Goal: Entertainment & Leisure: Browse casually

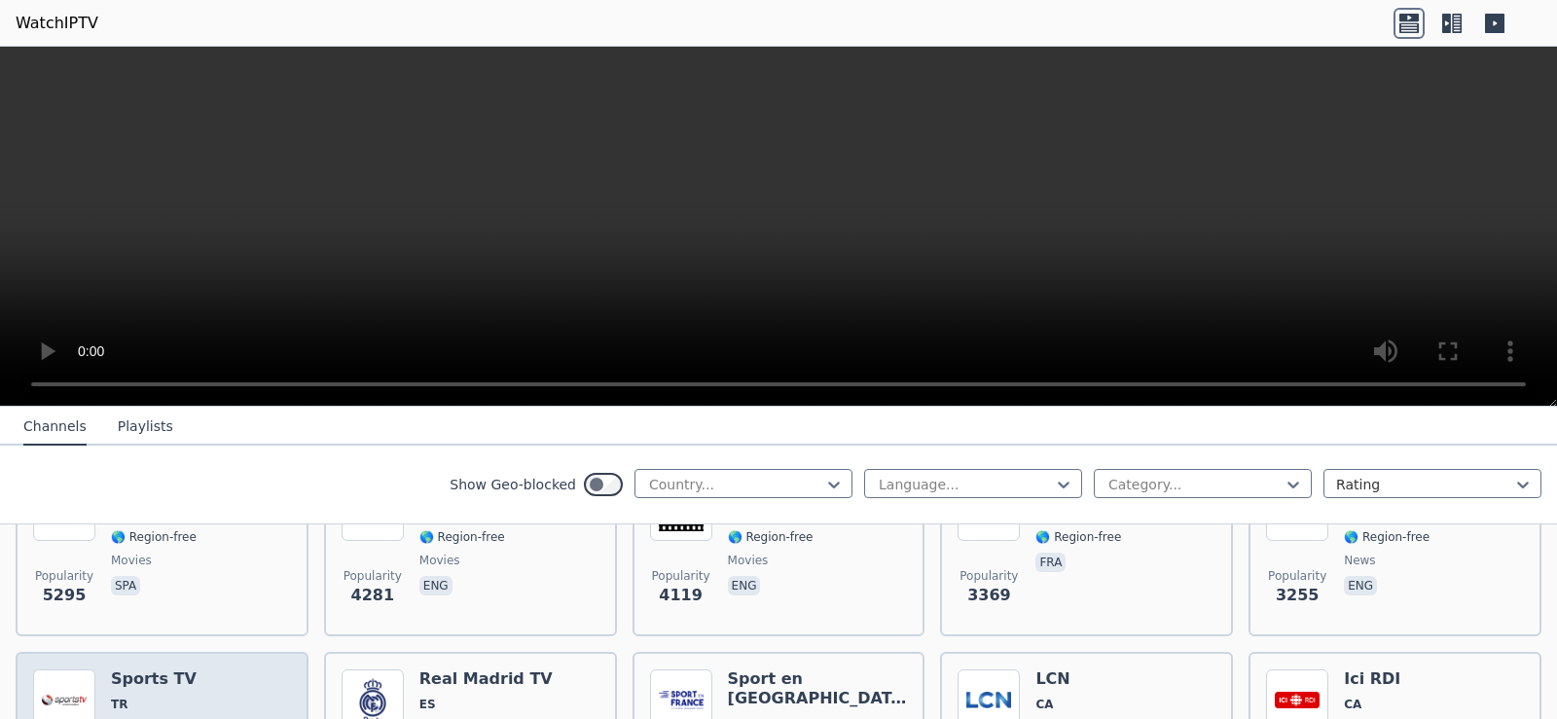
scroll to position [584, 0]
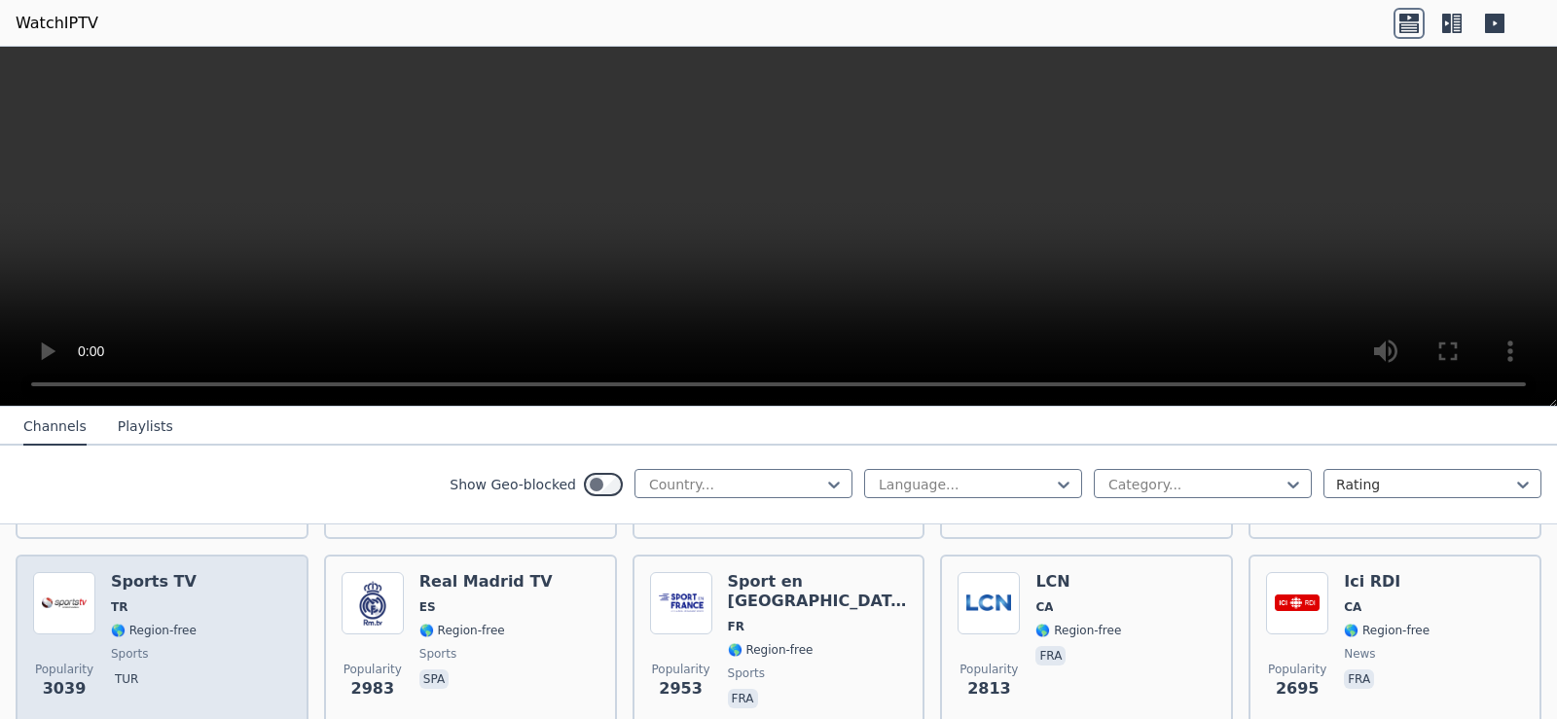
click at [256, 658] on div "Popularity 3039 Sports TV TR 🌎 Region-free sports tur" at bounding box center [162, 642] width 258 height 140
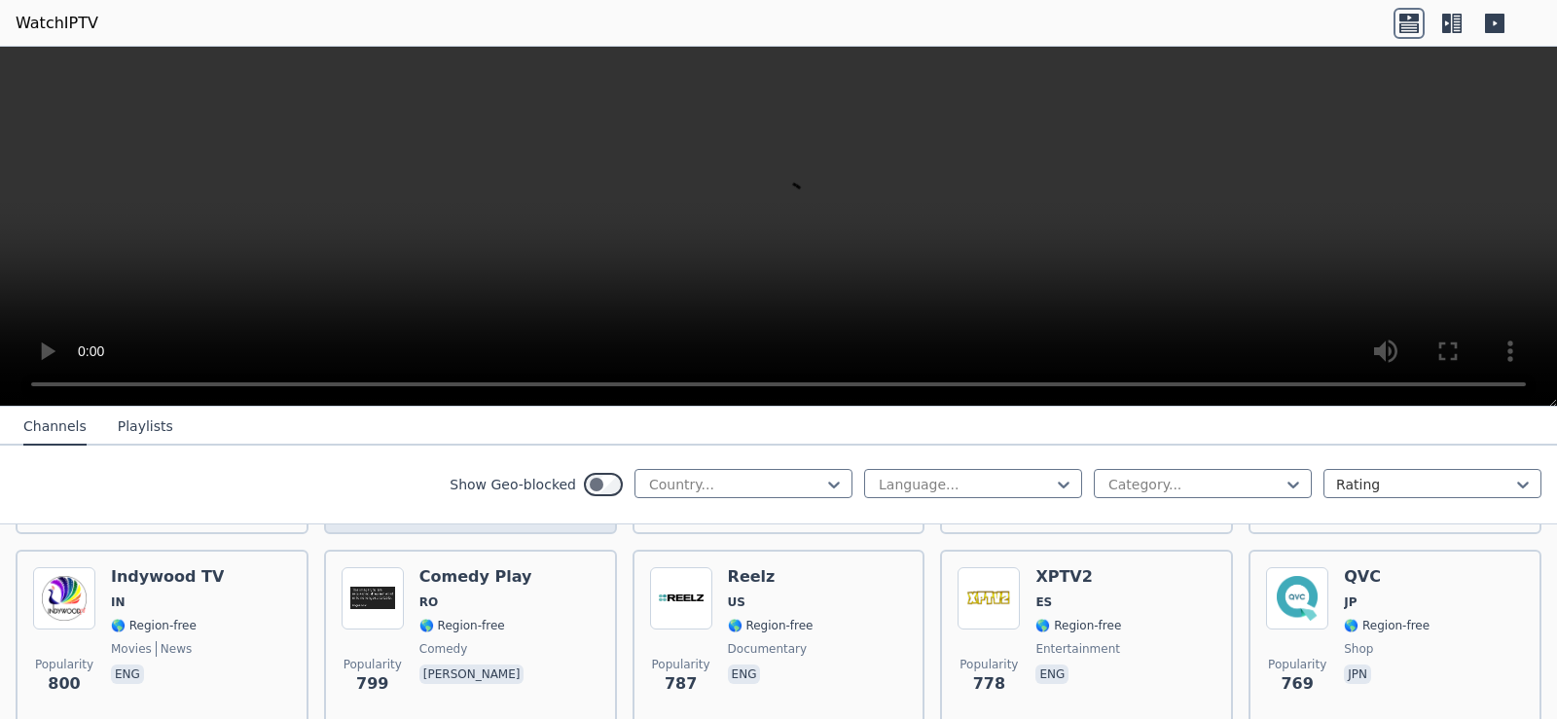
scroll to position [3795, 0]
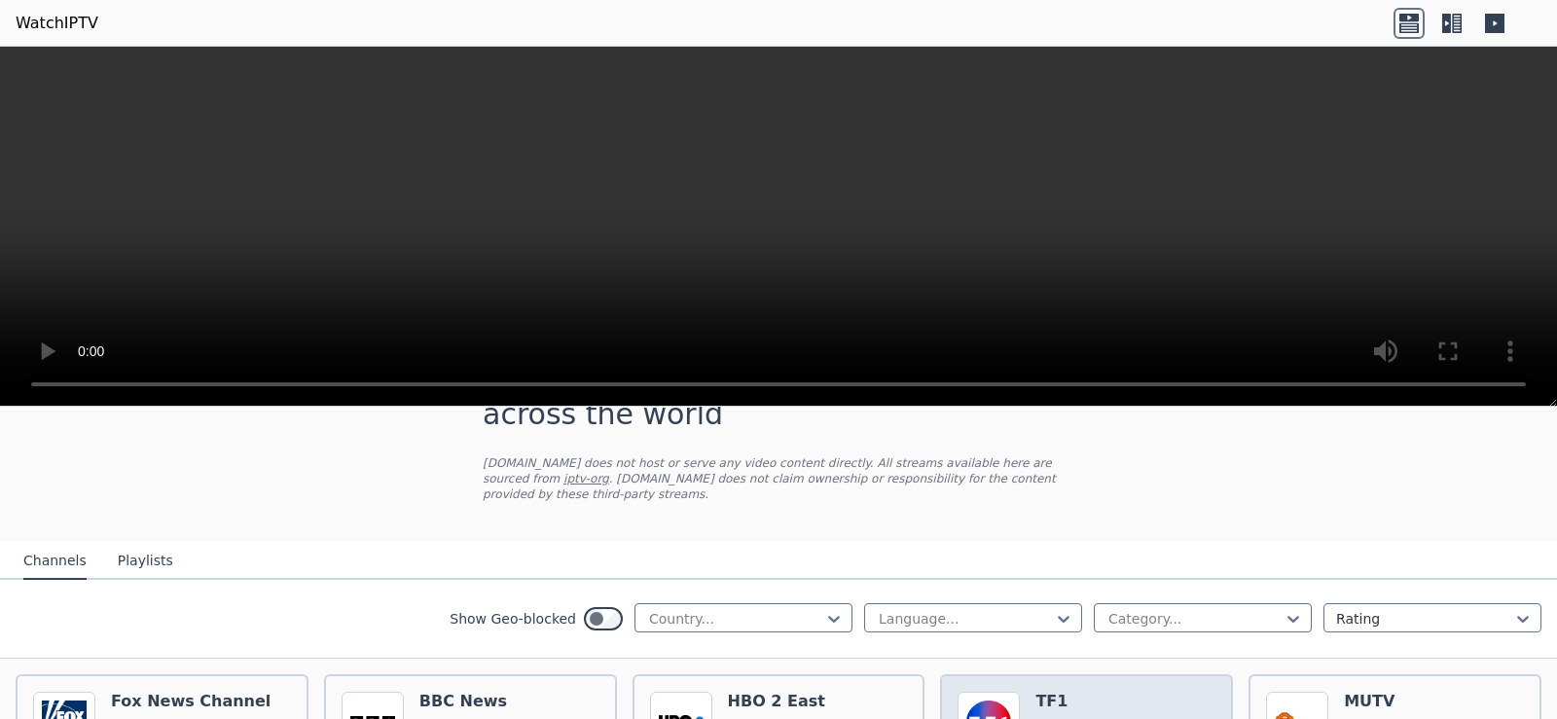
scroll to position [195, 0]
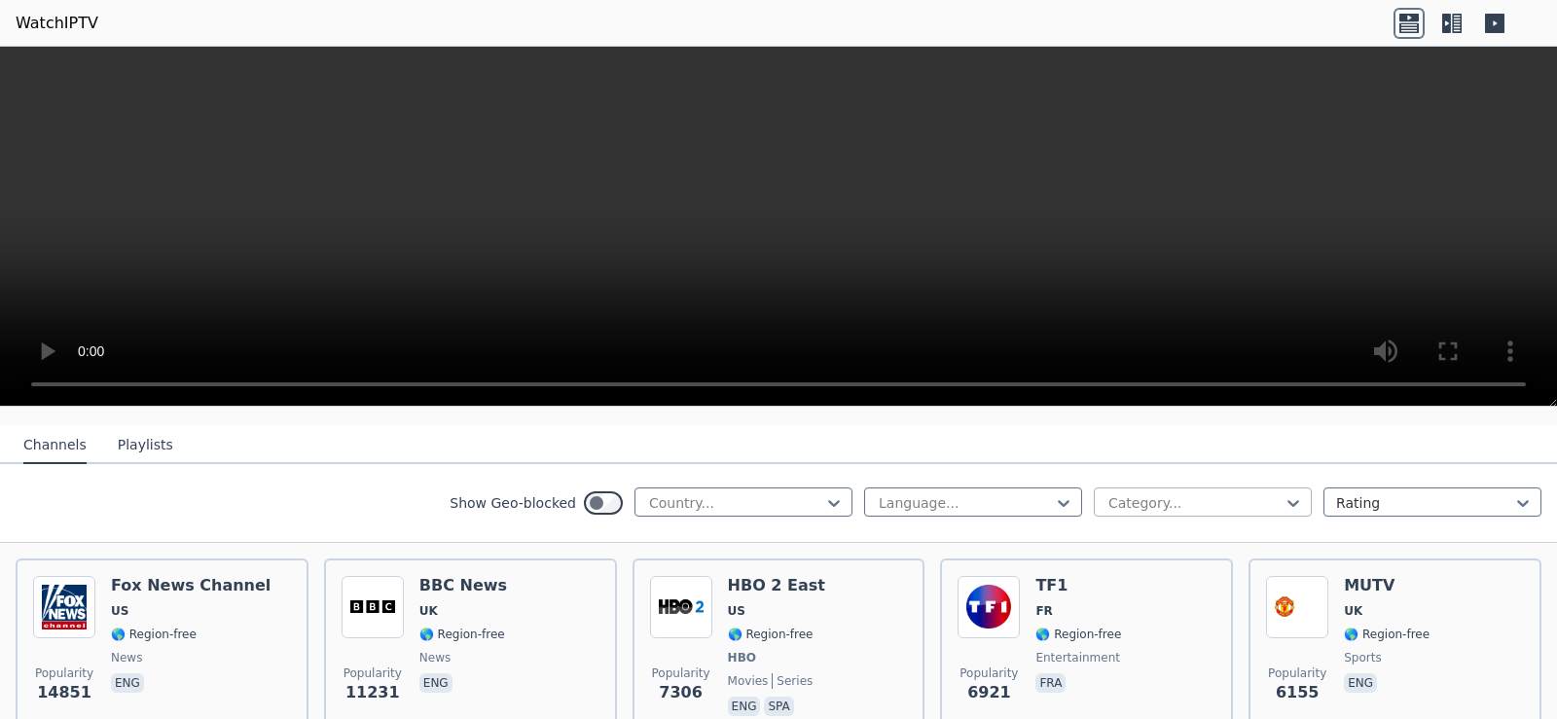
click at [1210, 493] on div at bounding box center [1194, 502] width 177 height 19
click at [1108, 621] on div "Sports" at bounding box center [1203, 636] width 218 height 35
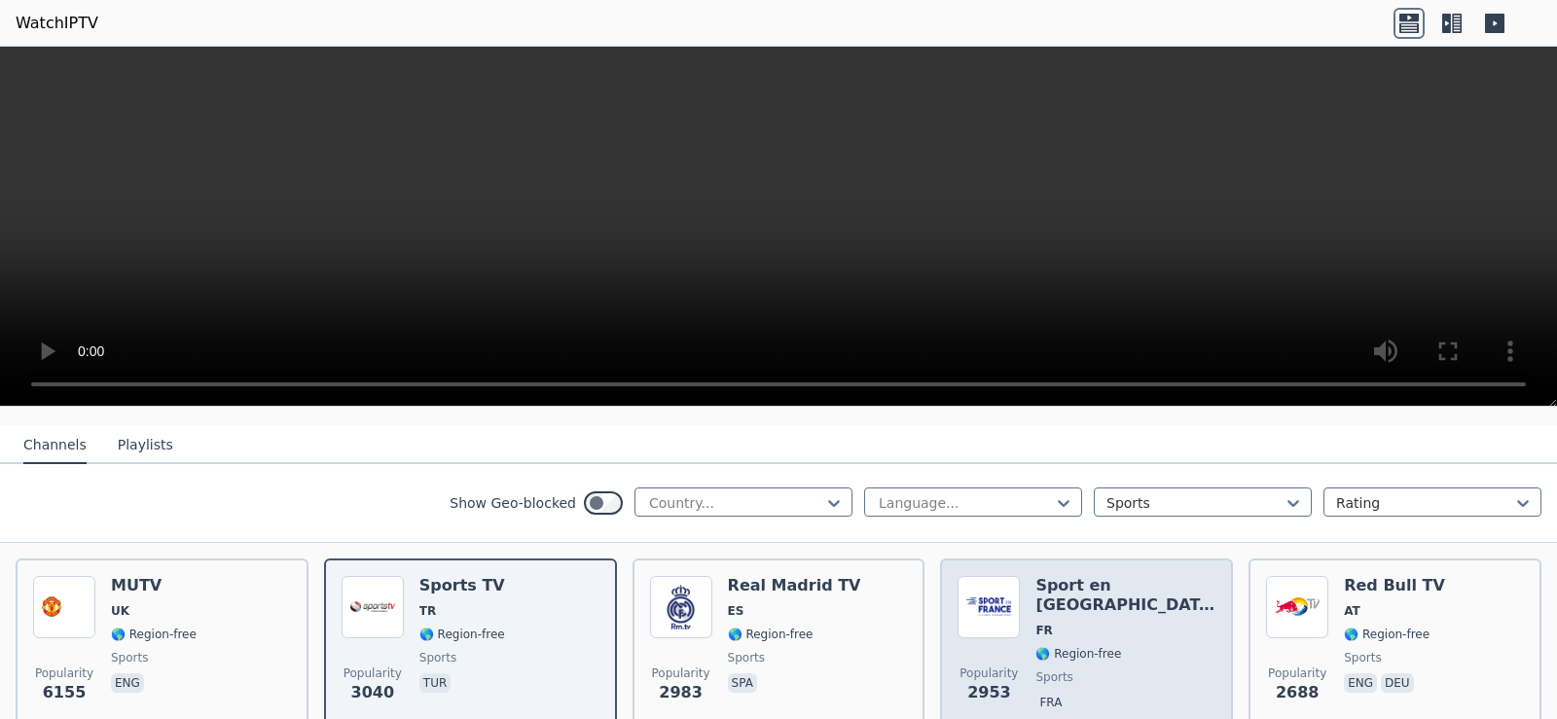
click at [1076, 623] on span "FR" at bounding box center [1125, 631] width 180 height 16
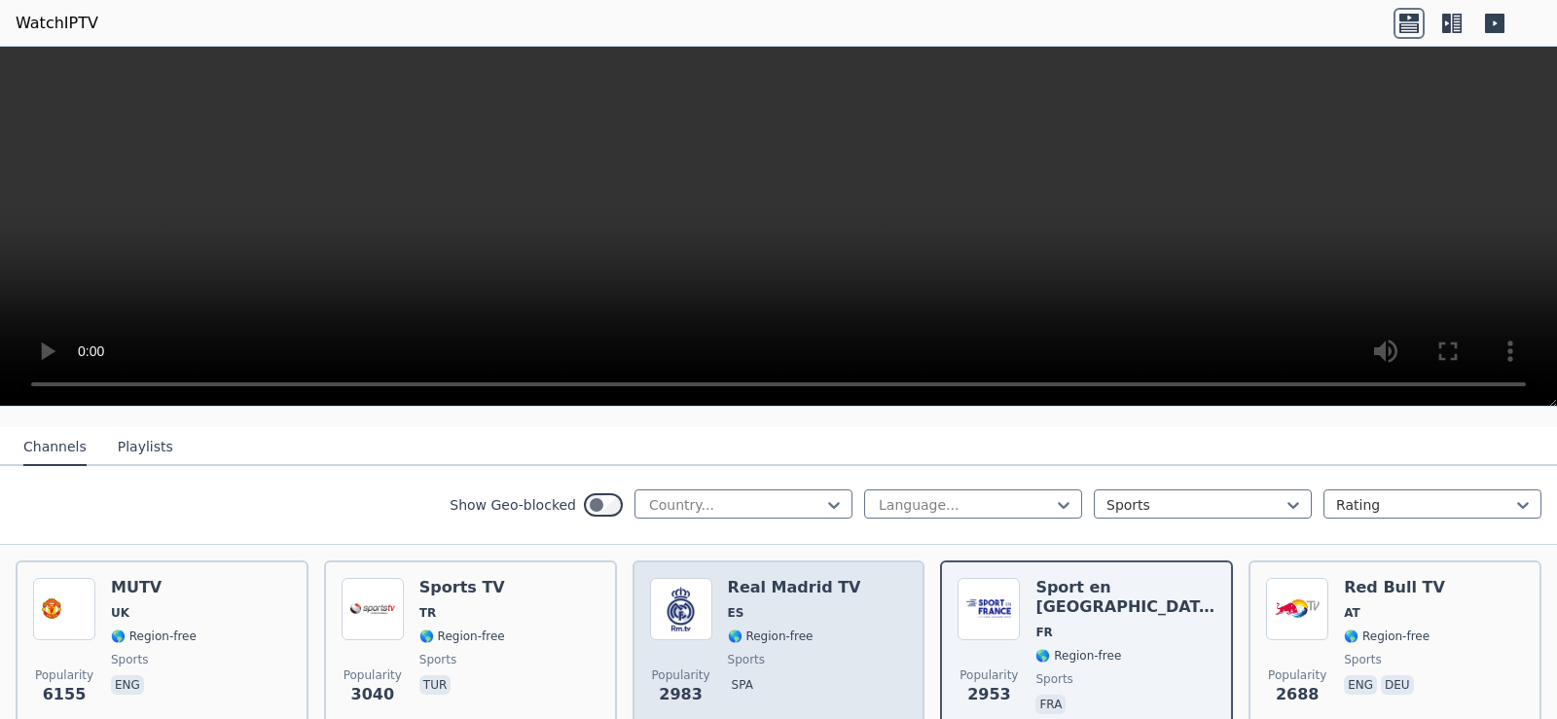
scroll to position [195, 0]
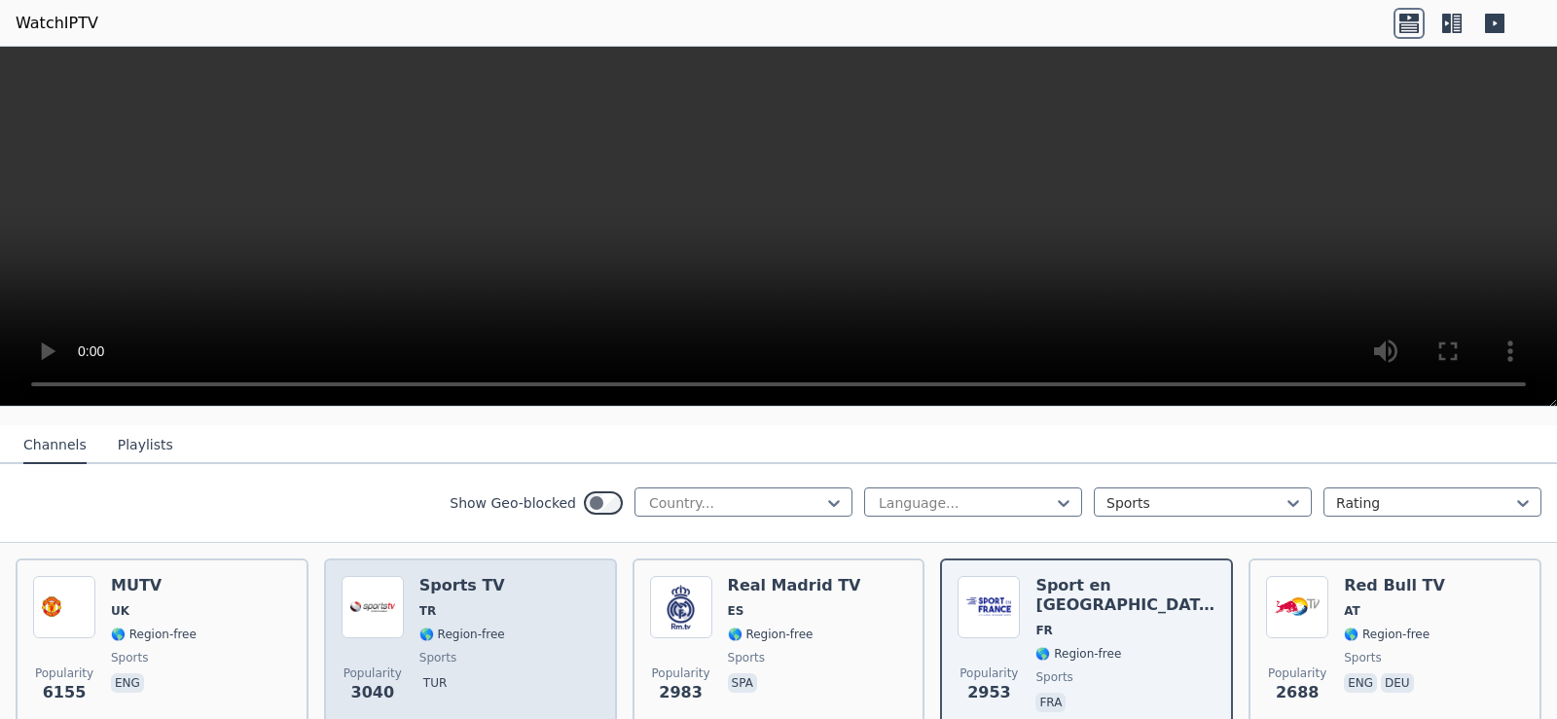
click at [506, 634] on div "Popularity 3040 Sports TV TR 🌎 Region-free sports tur" at bounding box center [471, 646] width 258 height 140
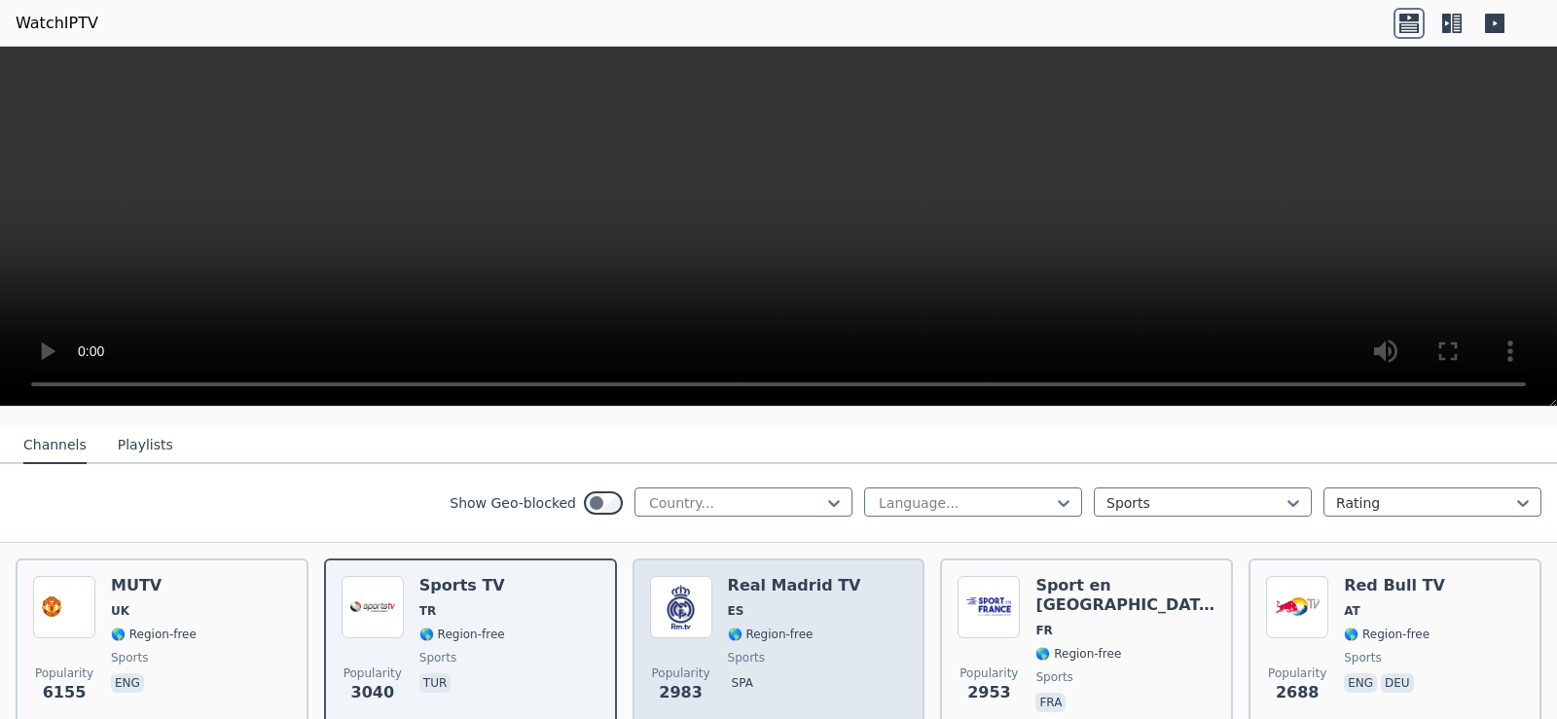
click at [758, 627] on span "🌎 Region-free" at bounding box center [771, 635] width 86 height 16
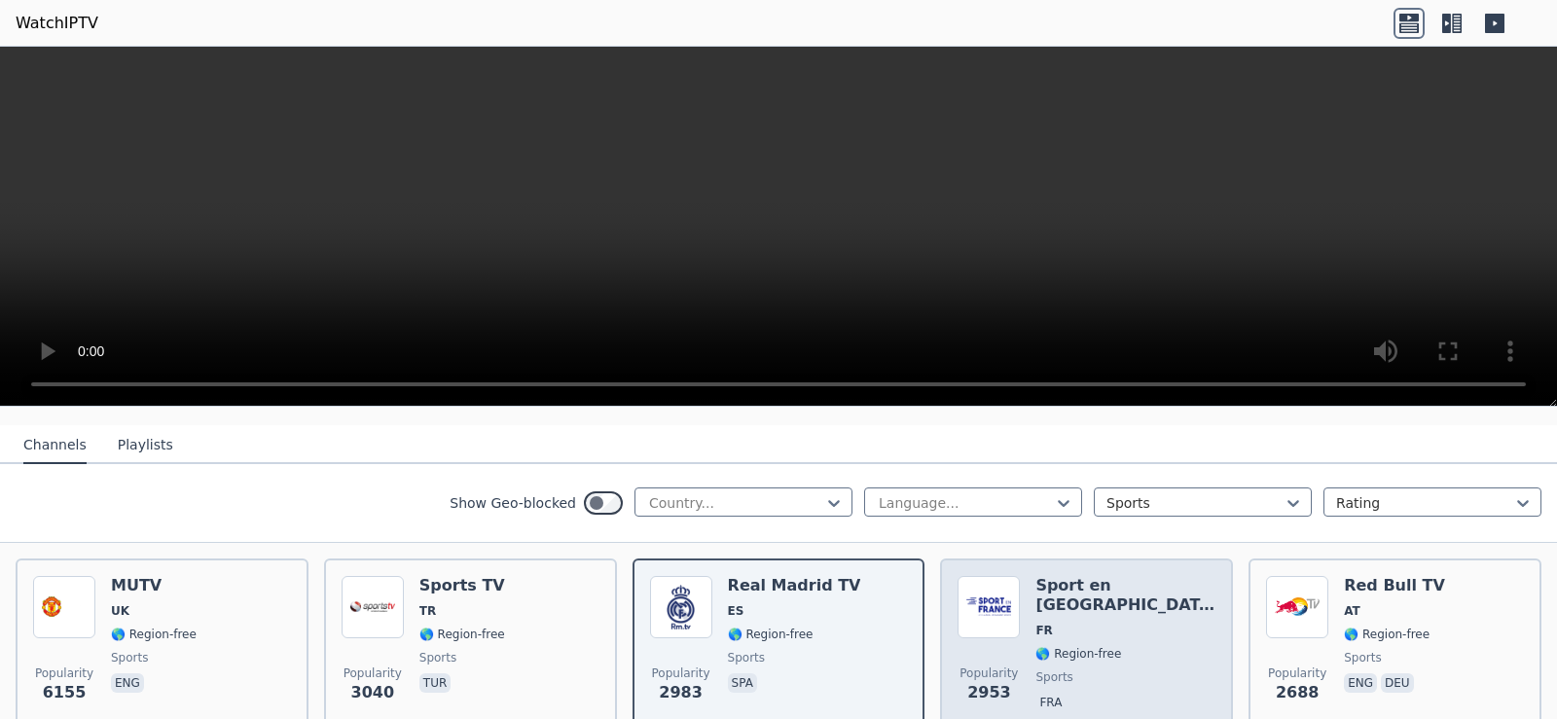
click at [1018, 633] on div "Popularity 2953 Sport en [GEOGRAPHIC_DATA] FR 🌎 Region-free sports fra" at bounding box center [1087, 646] width 258 height 140
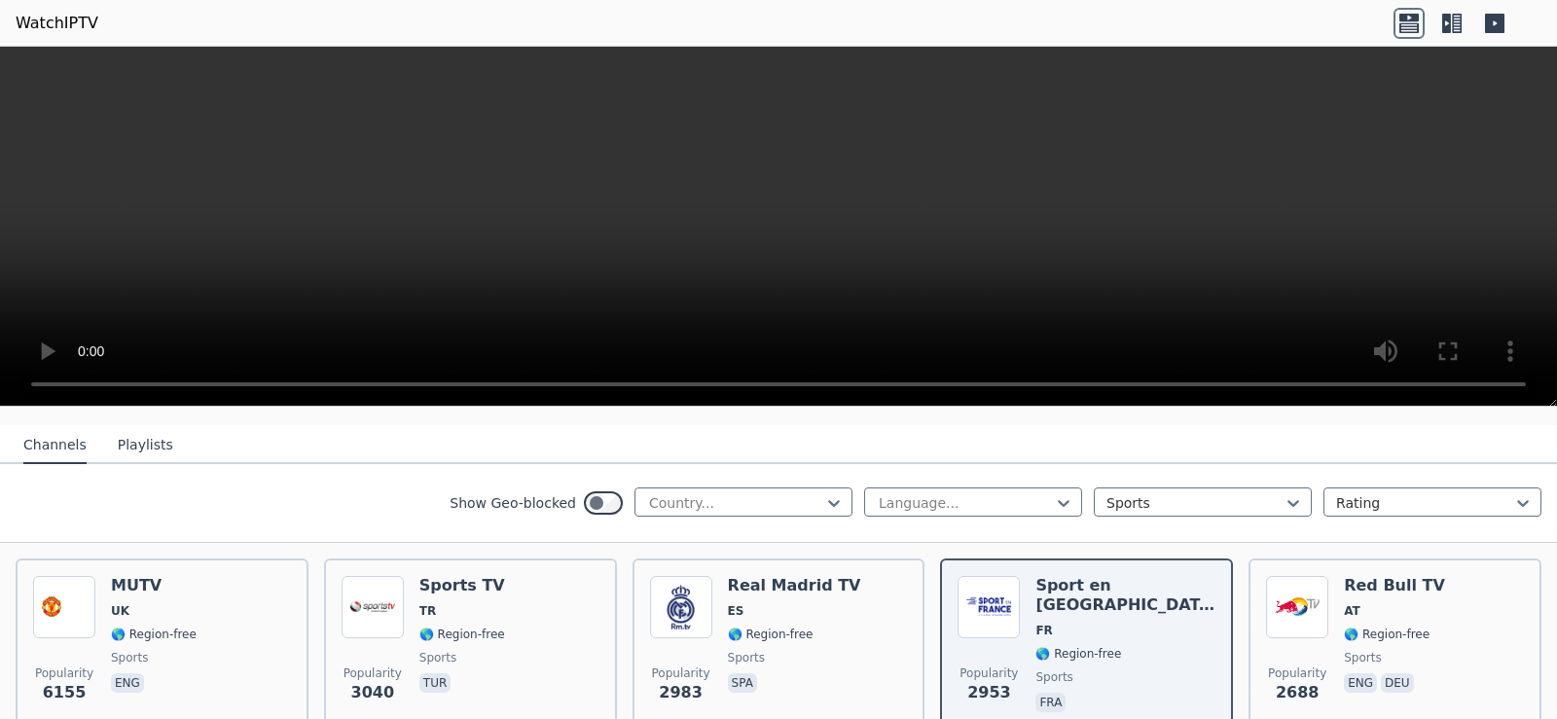
click at [1026, 519] on div "Show Geo-blocked Country... Language... Sports Rating" at bounding box center [778, 503] width 1557 height 79
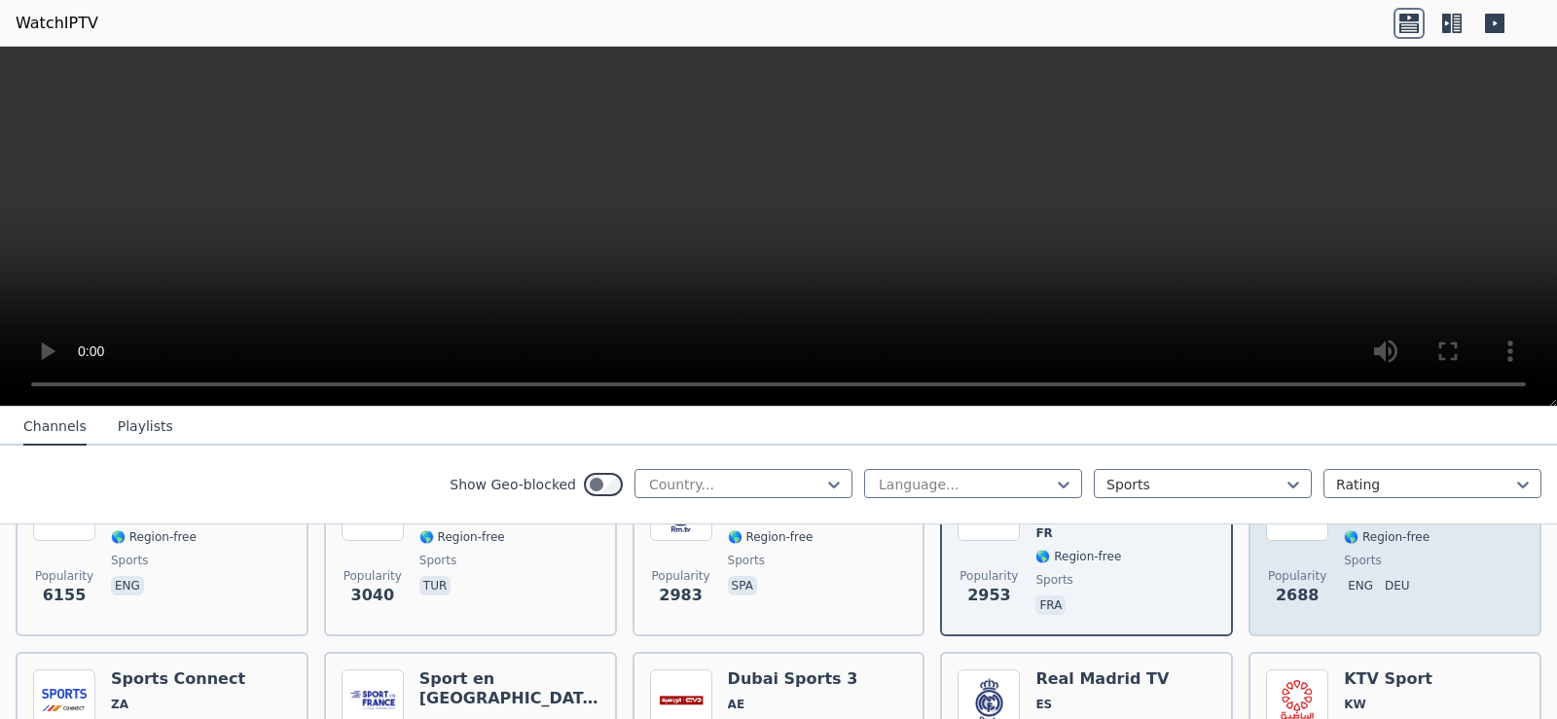
scroll to position [389, 0]
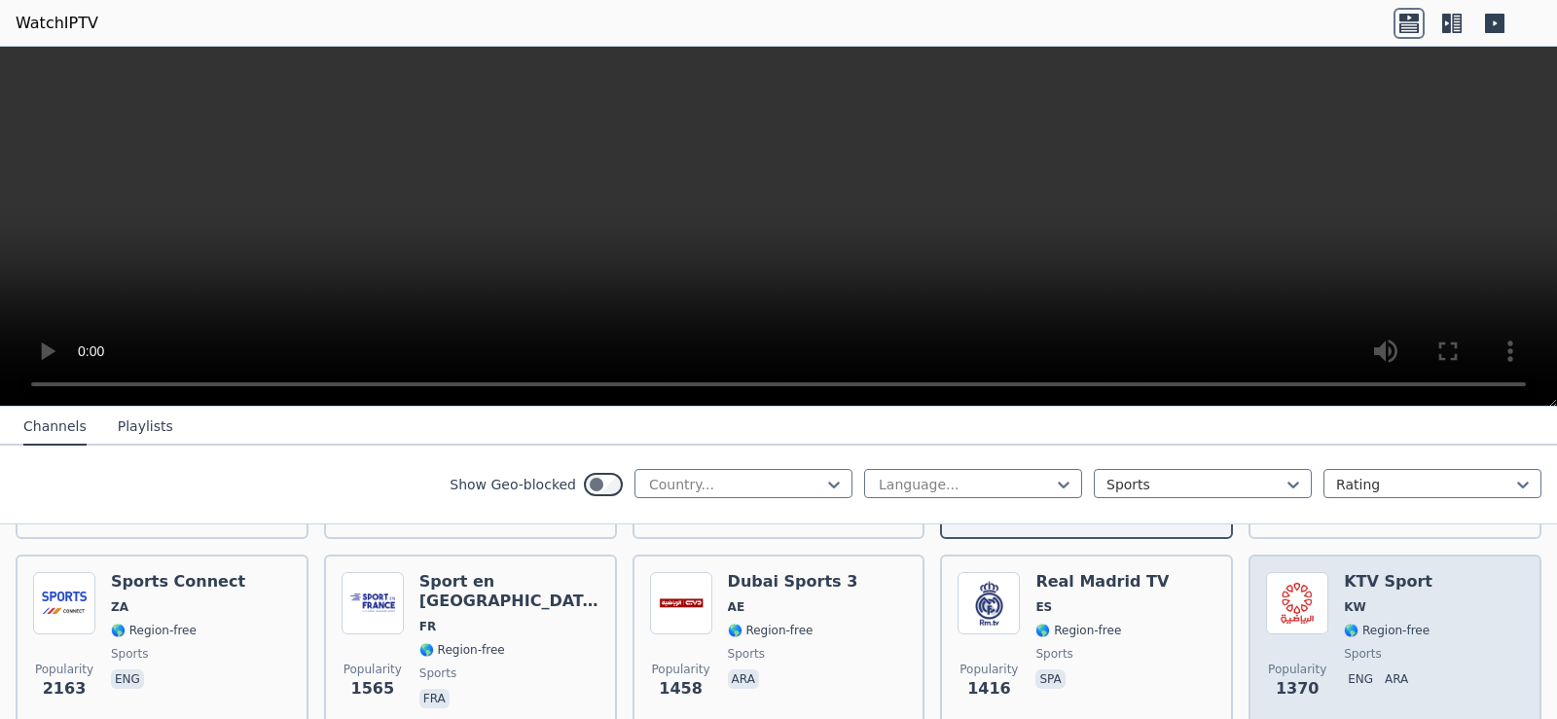
click at [1344, 599] on span "KW" at bounding box center [1355, 607] width 22 height 16
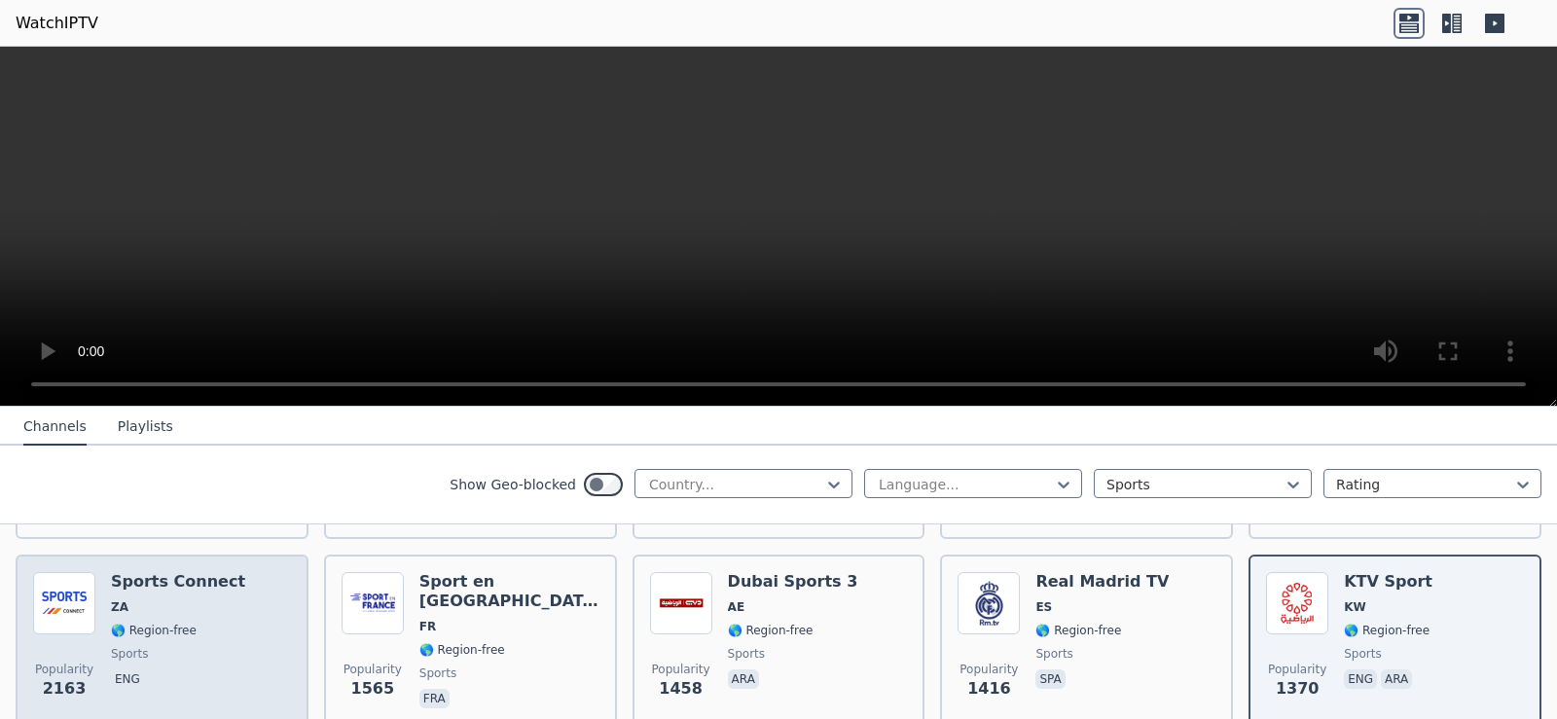
click at [228, 634] on div "Popularity 2163 Sports Connect ZA 🌎 Region-free sports eng" at bounding box center [162, 642] width 258 height 140
